Goal: Information Seeking & Learning: Learn about a topic

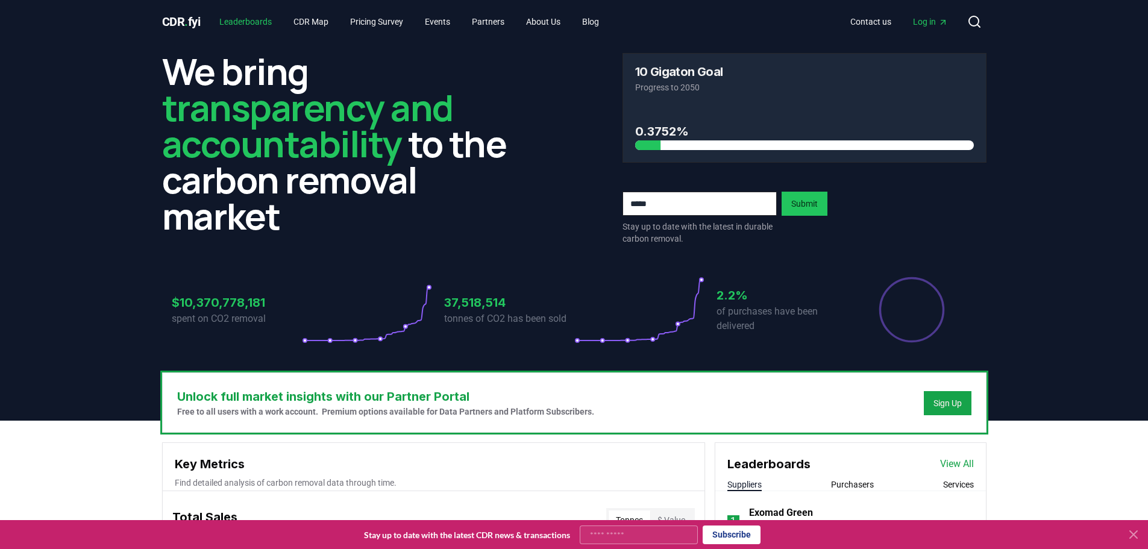
click at [272, 22] on link "Leaderboards" at bounding box center [246, 22] width 72 height 22
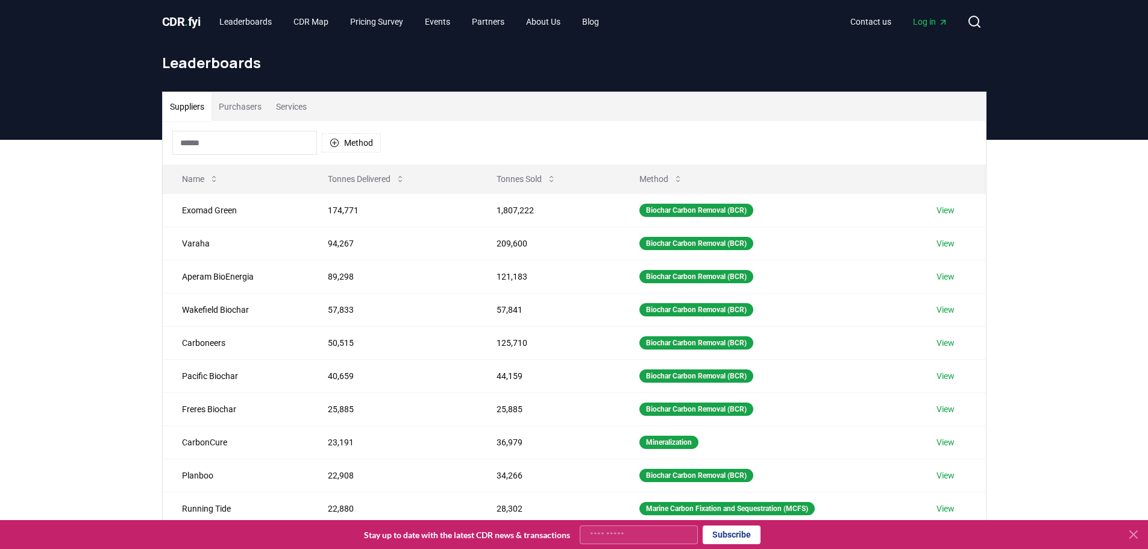
click at [236, 139] on input at bounding box center [244, 143] width 145 height 24
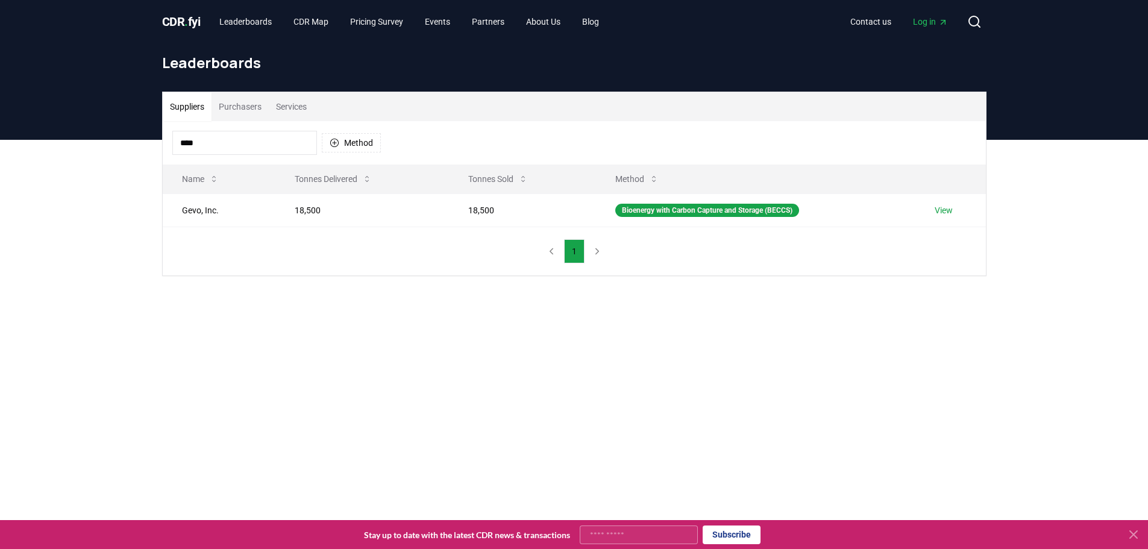
type input "****"
click at [692, 392] on main "Suppliers Purchasers Services **** Method Name Tonnes Delivered Tonnes Sold Met…" at bounding box center [574, 414] width 1148 height 549
click at [363, 216] on td "18,500" at bounding box center [362, 209] width 174 height 33
click at [946, 208] on link "View" at bounding box center [944, 210] width 18 height 12
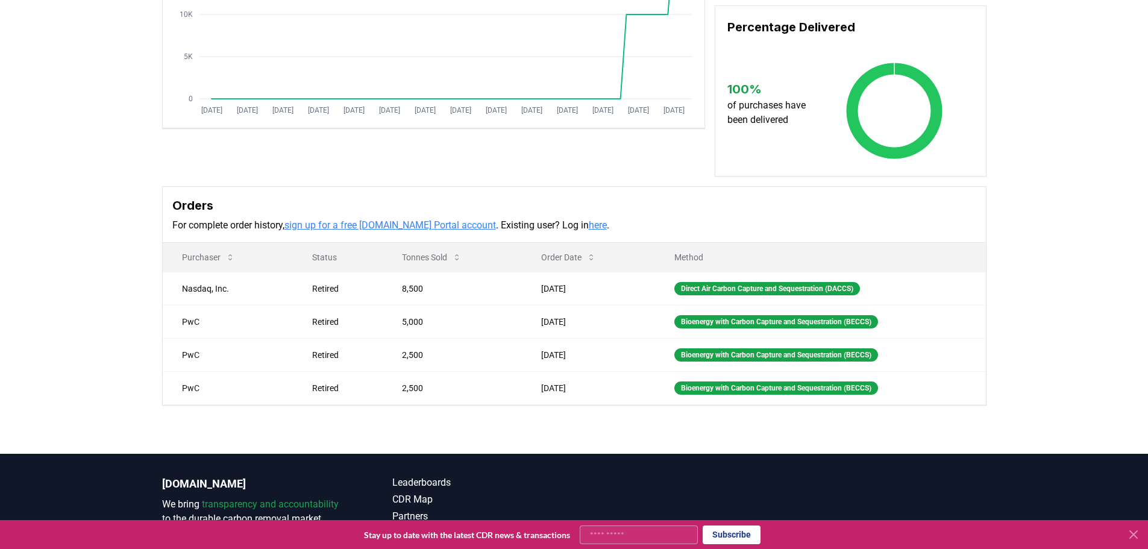
scroll to position [241, 0]
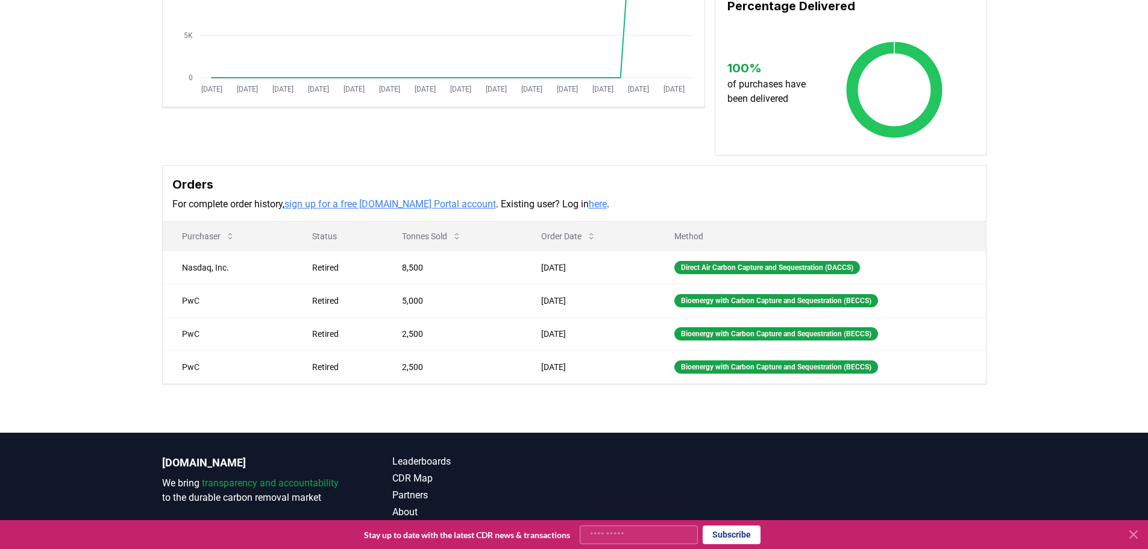
click at [104, 229] on div "Supplier Metrics Total Sales Tonnes Sold Tonnes Delivered Jan 2019 Jul 2019 Jan…" at bounding box center [574, 142] width 1148 height 582
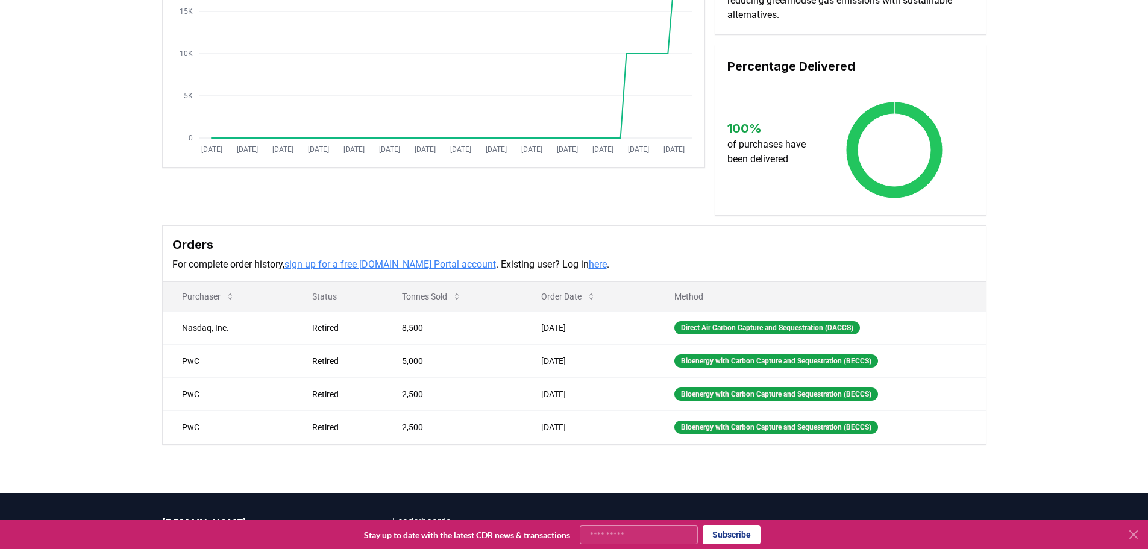
scroll to position [0, 0]
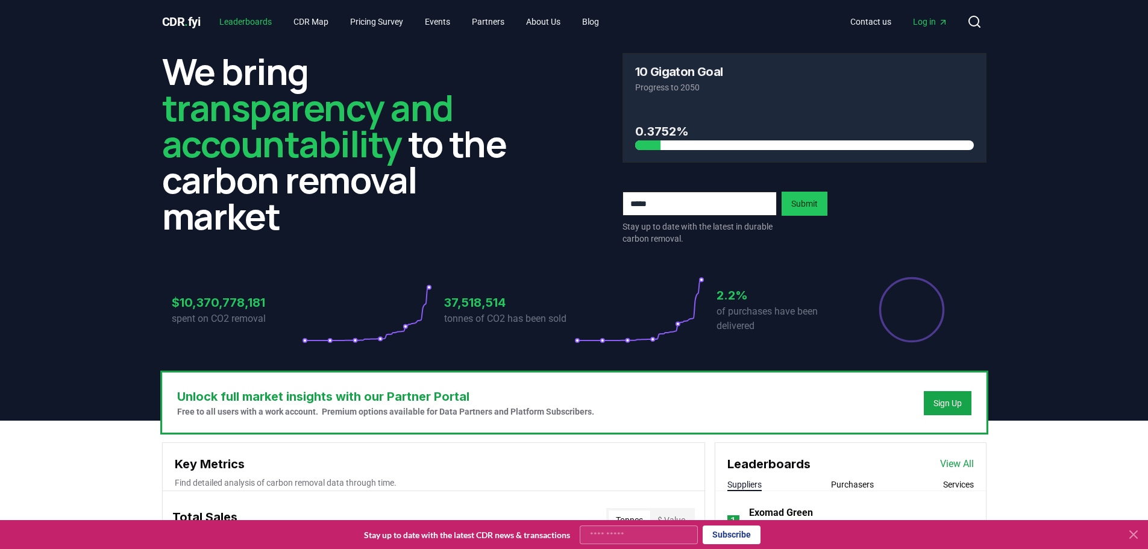
click at [255, 20] on link "Leaderboards" at bounding box center [246, 22] width 72 height 22
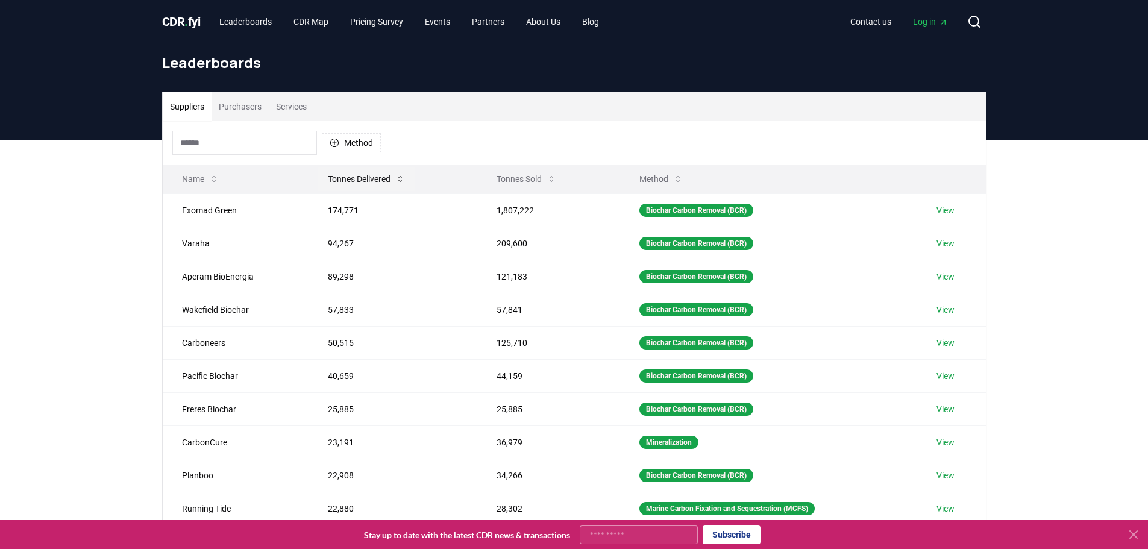
click at [342, 175] on button "Tonnes Delivered" at bounding box center [366, 179] width 96 height 24
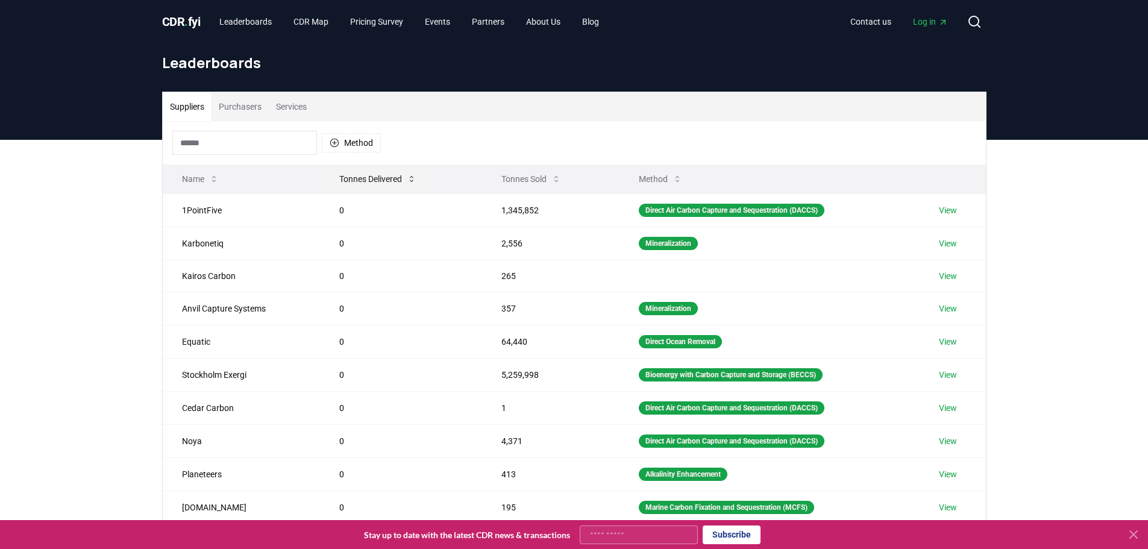
click at [342, 175] on button "Tonnes Delivered" at bounding box center [378, 179] width 96 height 24
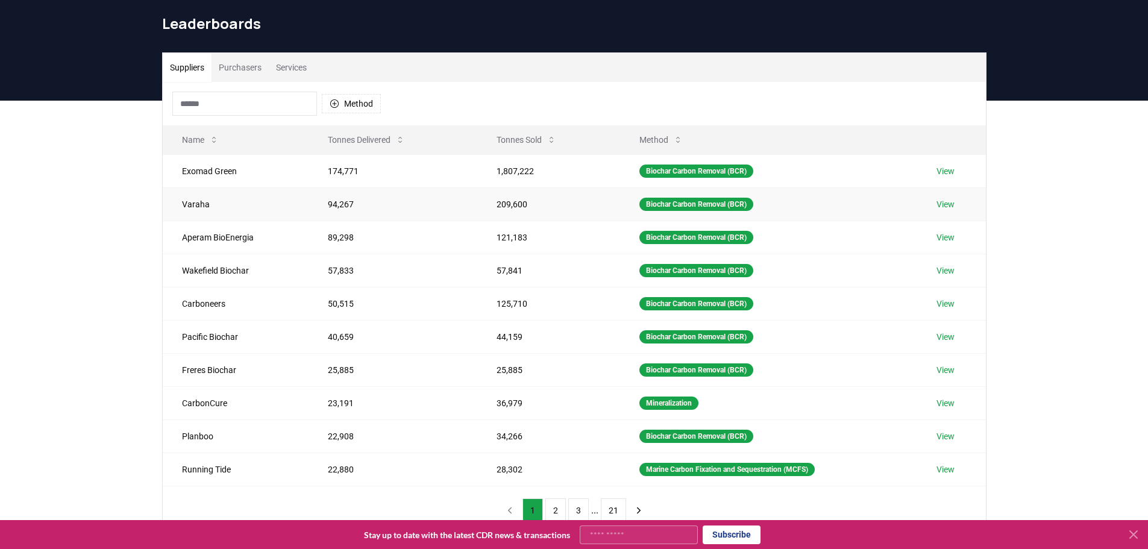
scroll to position [60, 0]
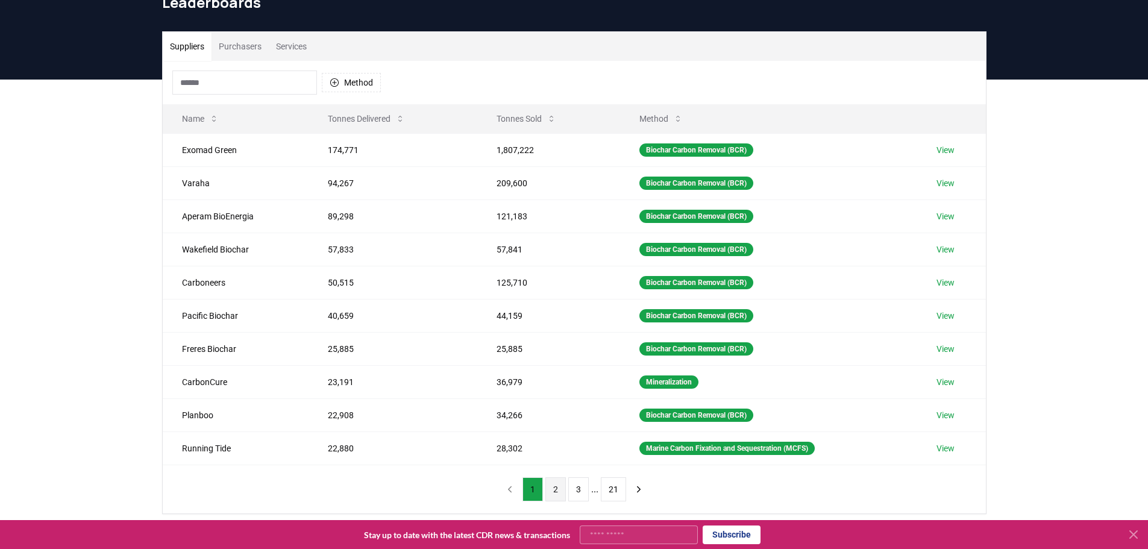
click at [563, 486] on button "2" at bounding box center [555, 489] width 20 height 24
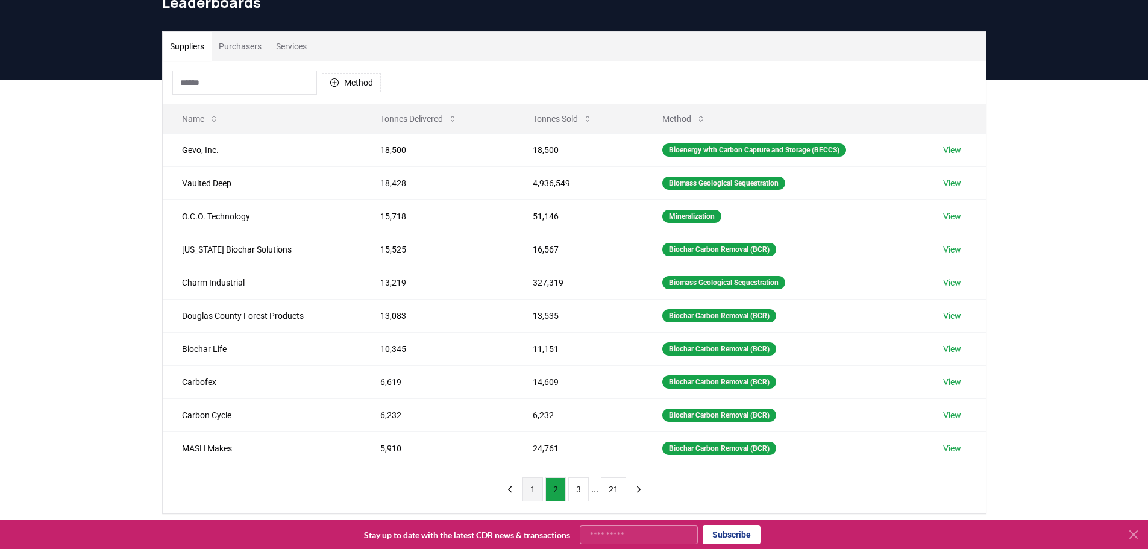
click at [527, 495] on button "1" at bounding box center [532, 489] width 20 height 24
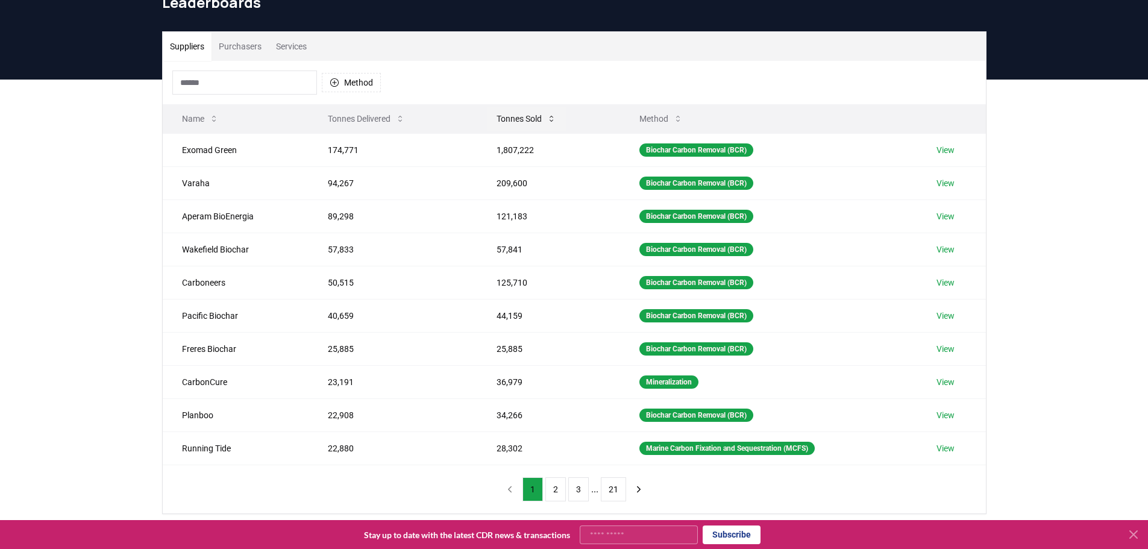
click at [522, 115] on button "Tonnes Sold" at bounding box center [526, 119] width 79 height 24
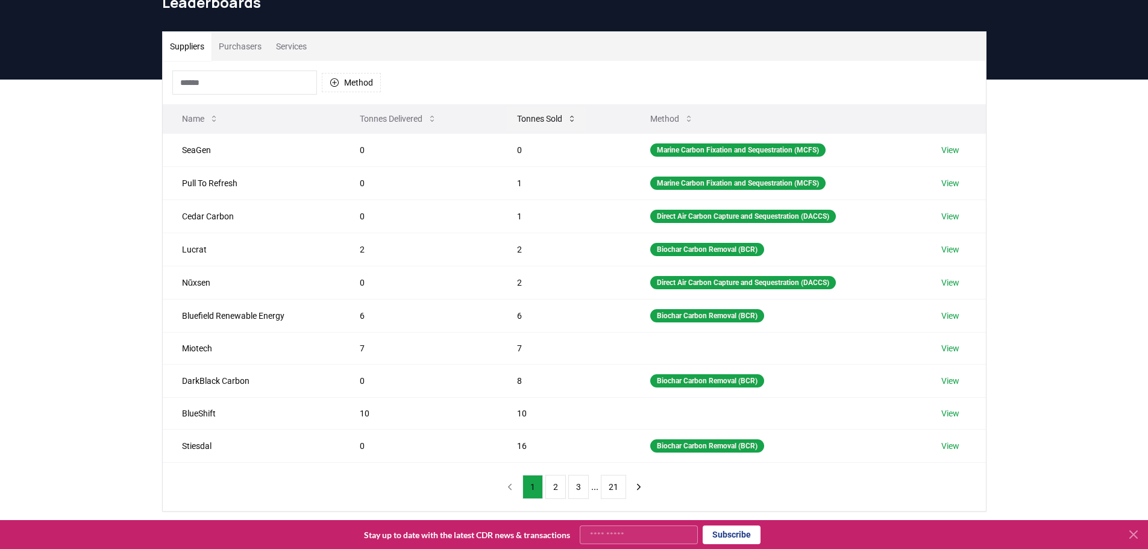
click at [522, 115] on button "Tonnes Sold" at bounding box center [546, 119] width 79 height 24
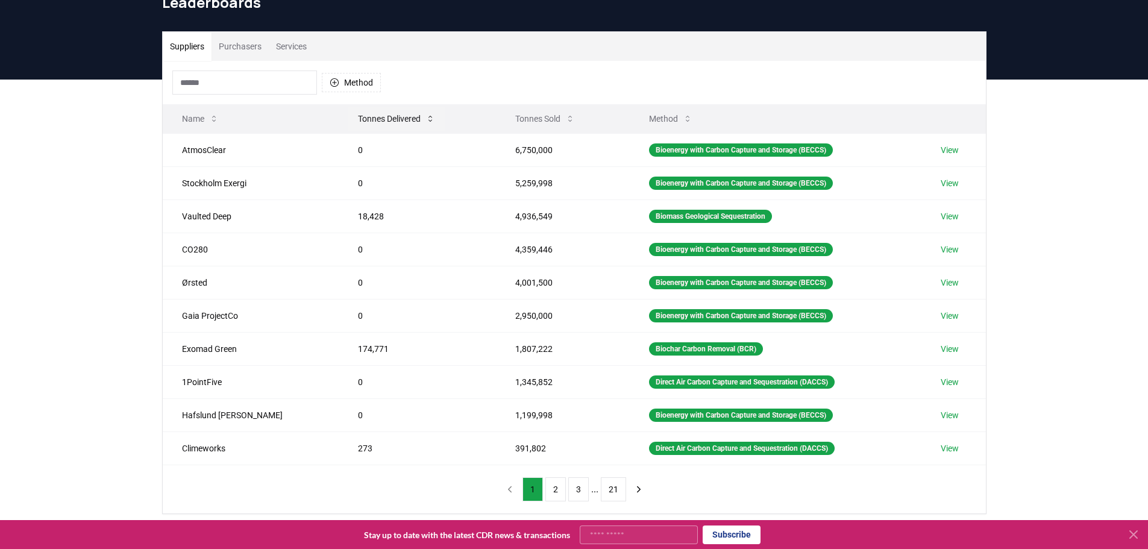
click at [369, 117] on button "Tonnes Delivered" at bounding box center [396, 119] width 96 height 24
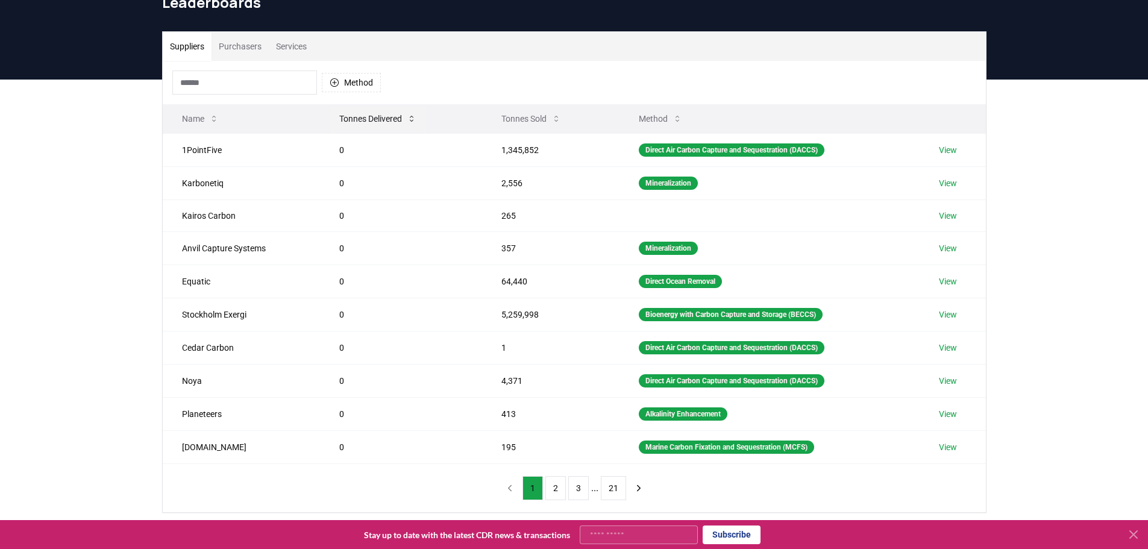
click at [369, 117] on button "Tonnes Delivered" at bounding box center [378, 119] width 96 height 24
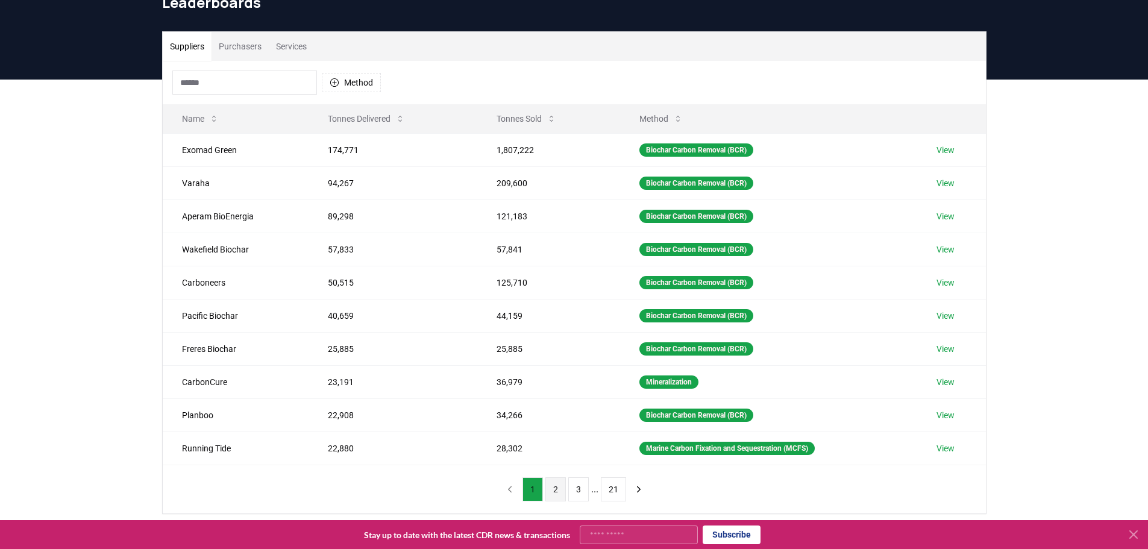
click at [550, 493] on button "2" at bounding box center [555, 489] width 20 height 24
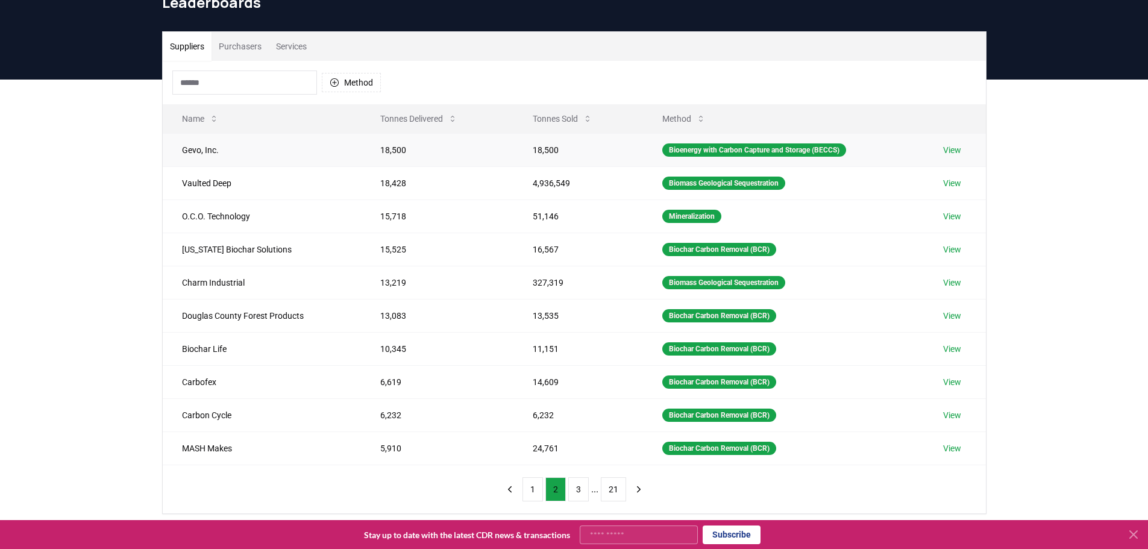
click at [954, 145] on link "View" at bounding box center [952, 150] width 18 height 12
